Goal: Task Accomplishment & Management: Manage account settings

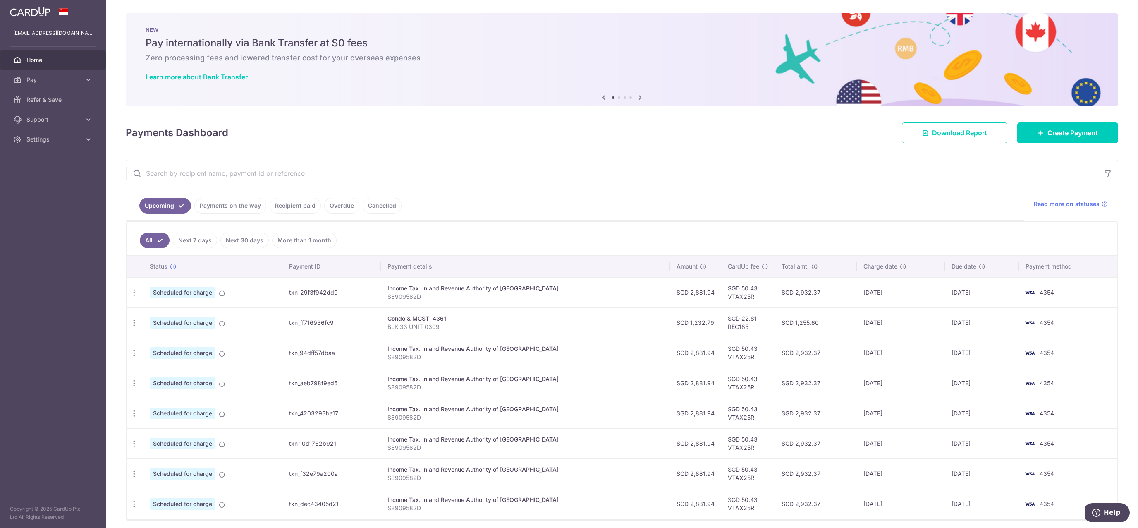
click at [529, 210] on ul "Upcoming Payments on the way Recipient paid Overdue Cancelled" at bounding box center [575, 203] width 898 height 33
